Goal: Check status: Check status

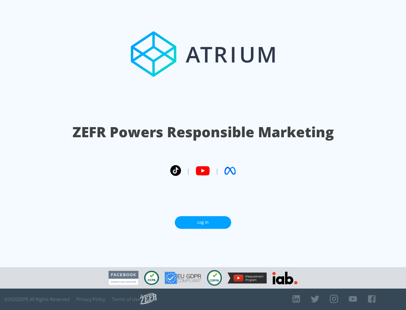
click at [203, 223] on link "Log In" at bounding box center [203, 222] width 56 height 13
